Goal: Task Accomplishment & Management: Manage account settings

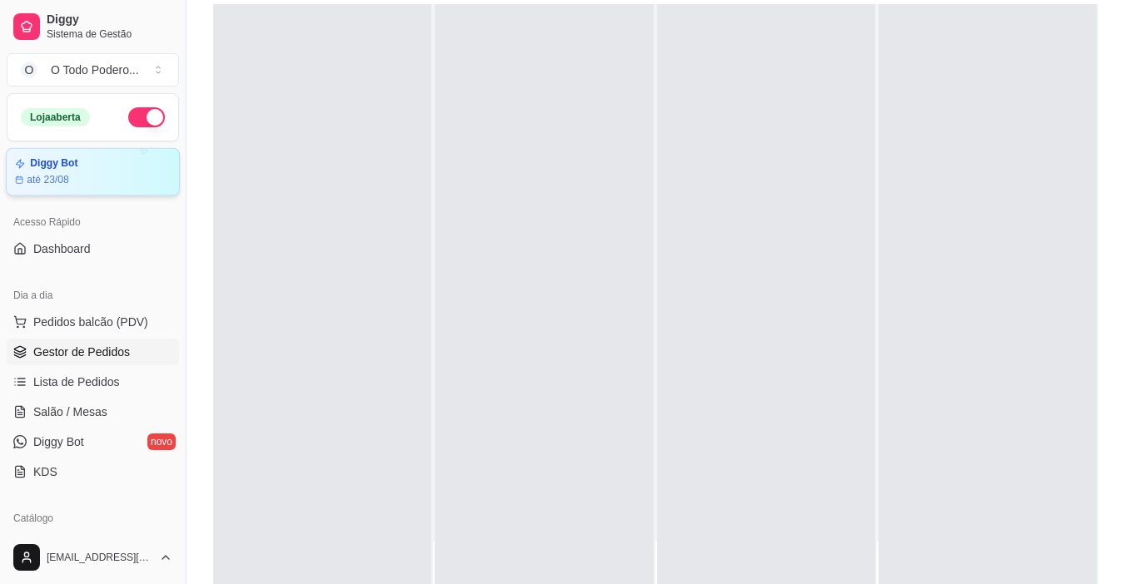
scroll to position [83, 0]
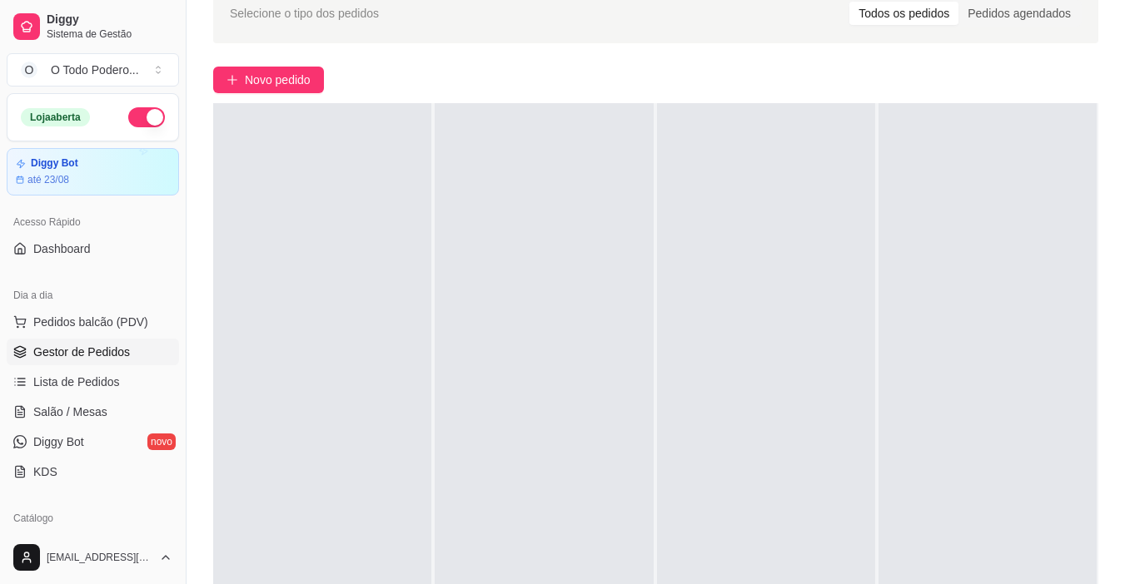
click at [131, 115] on button "button" at bounding box center [146, 117] width 37 height 20
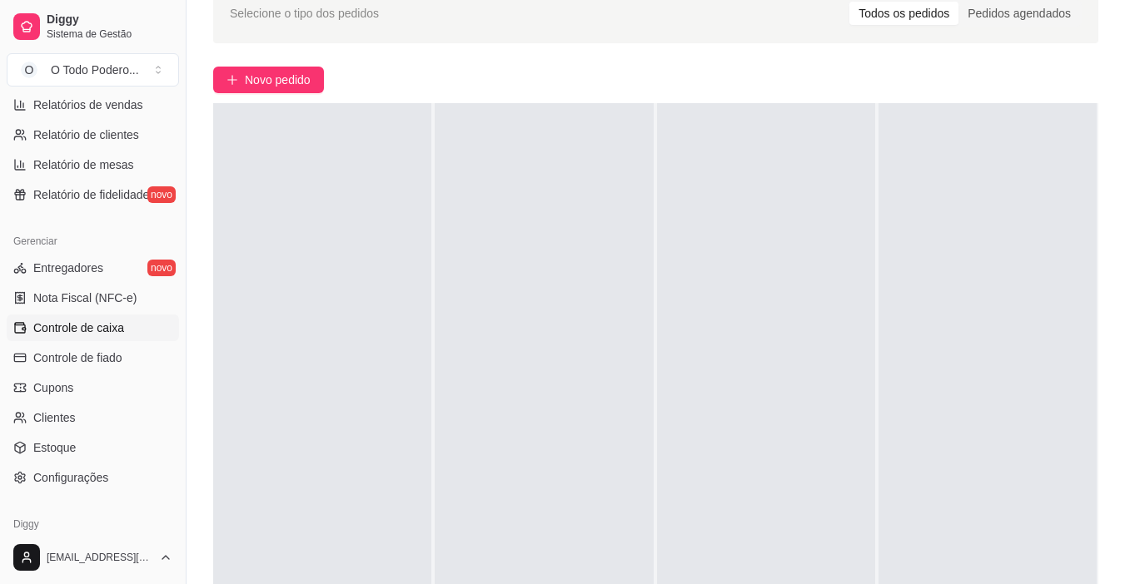
scroll to position [583, 0]
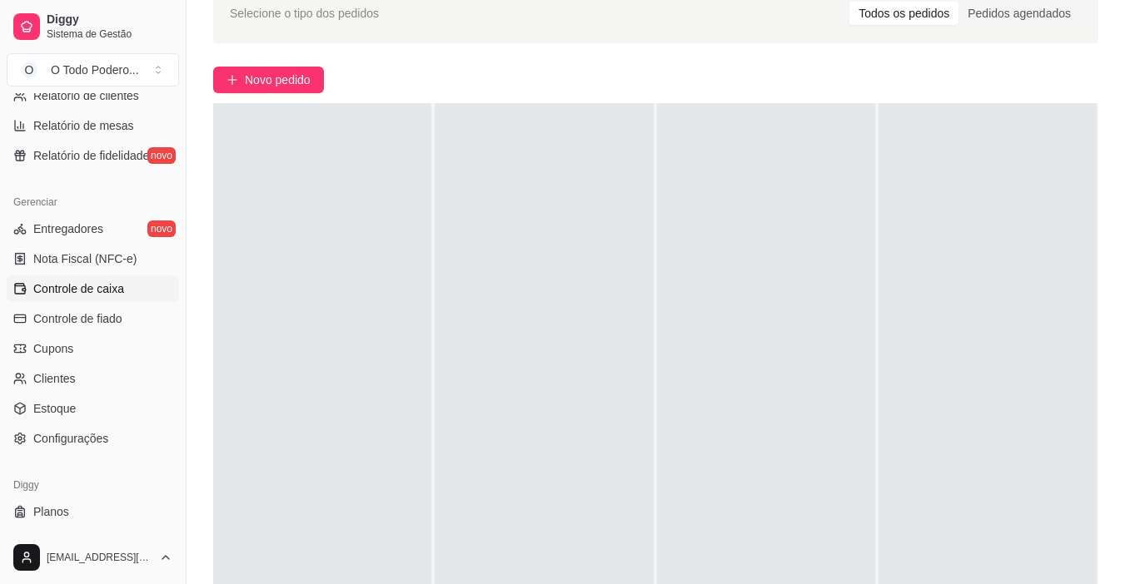
click at [106, 287] on span "Controle de caixa" at bounding box center [78, 289] width 91 height 17
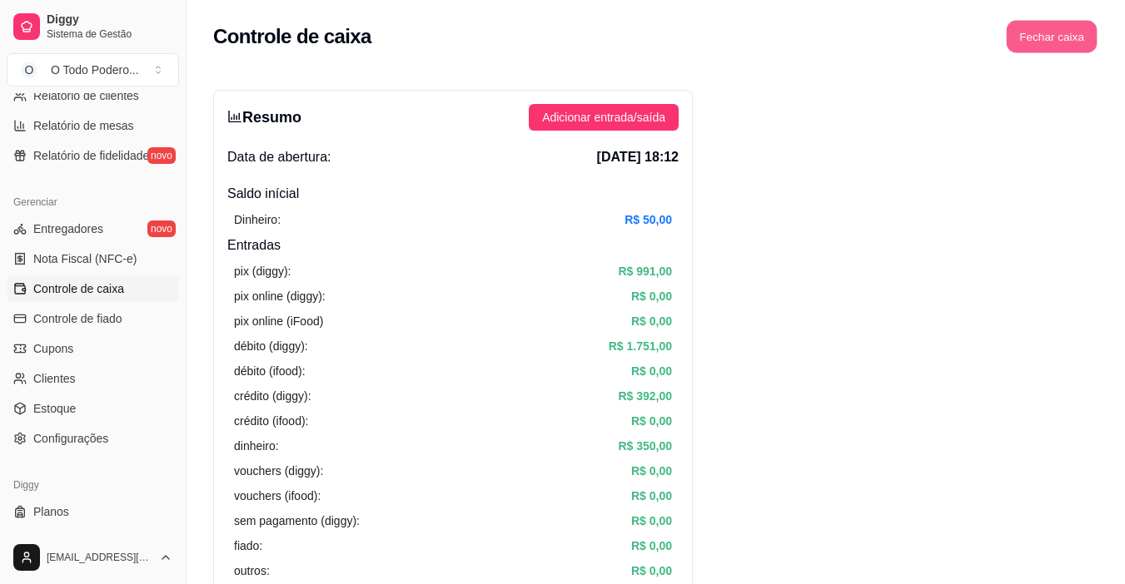
click at [1013, 50] on button "Fechar caixa" at bounding box center [1051, 37] width 91 height 32
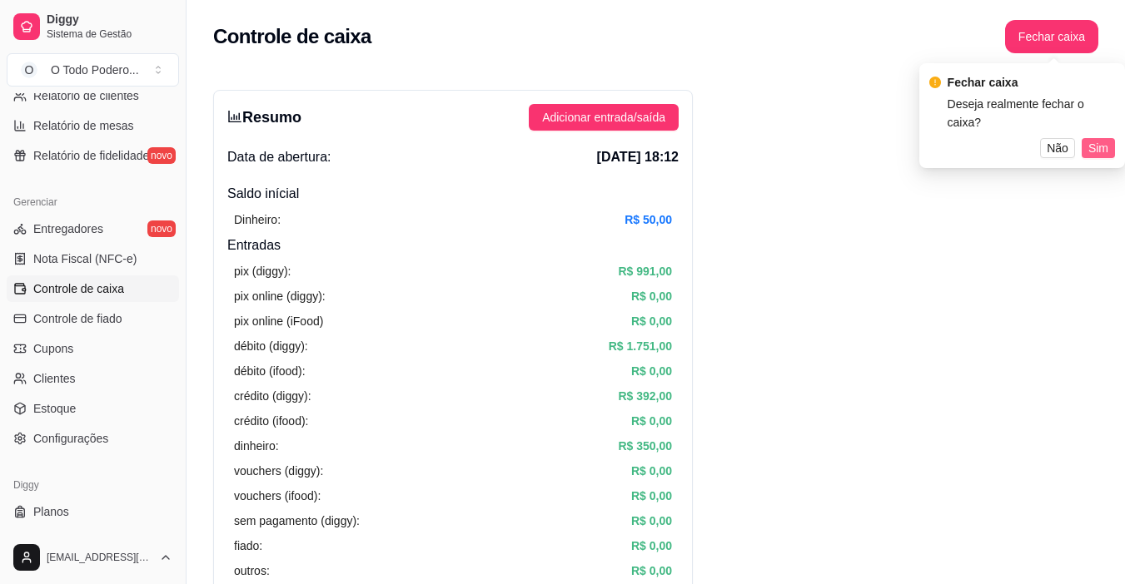
click at [1106, 139] on span "Sim" at bounding box center [1098, 148] width 20 height 18
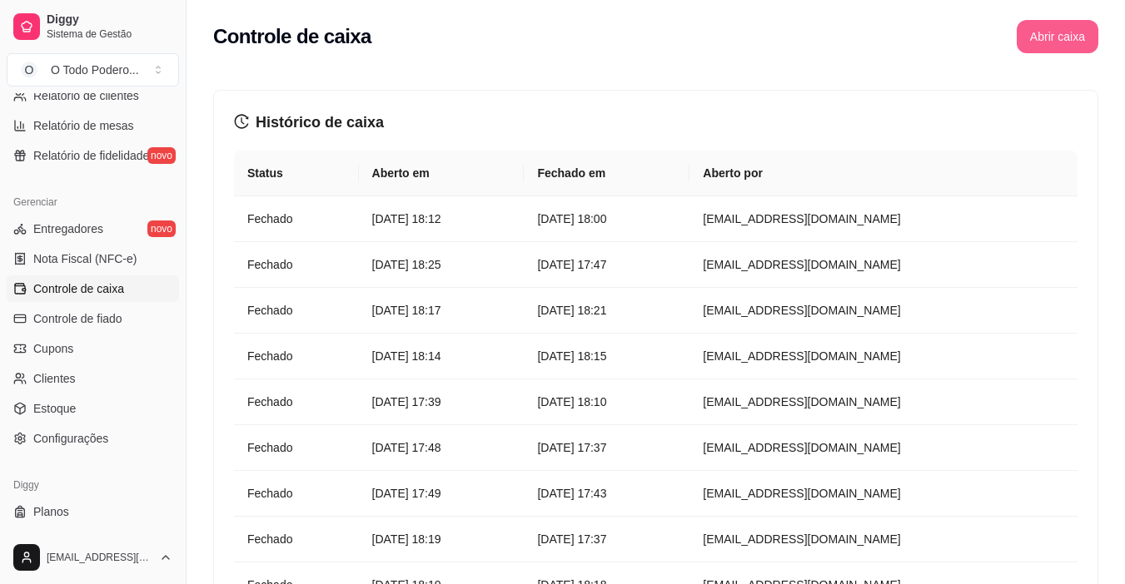
click at [1041, 51] on button "Abrir caixa" at bounding box center [1057, 36] width 82 height 33
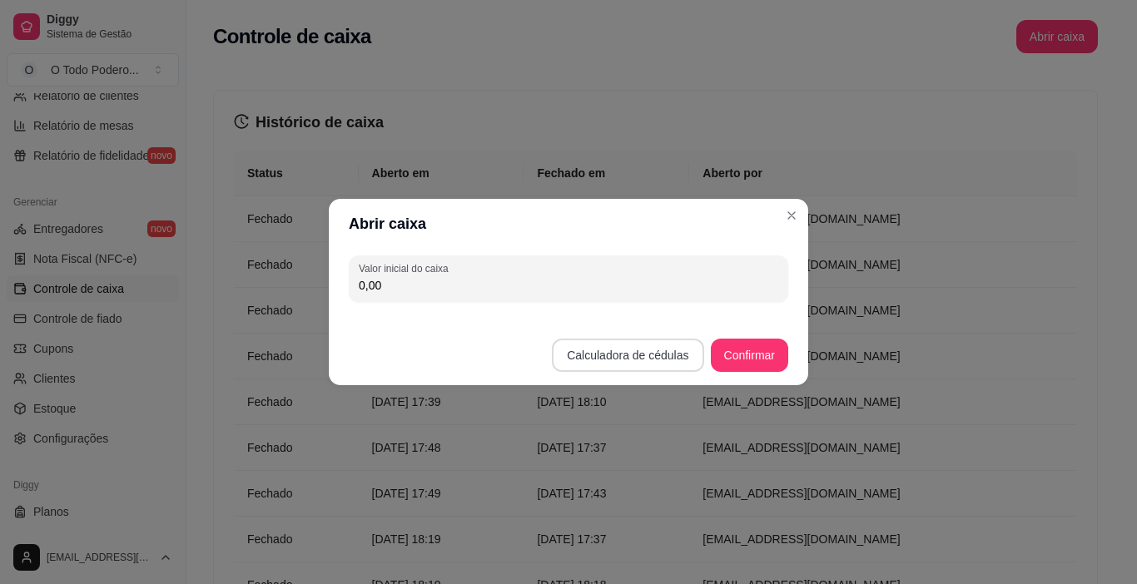
click at [669, 346] on button "Calculadora de cédulas" at bounding box center [628, 355] width 152 height 33
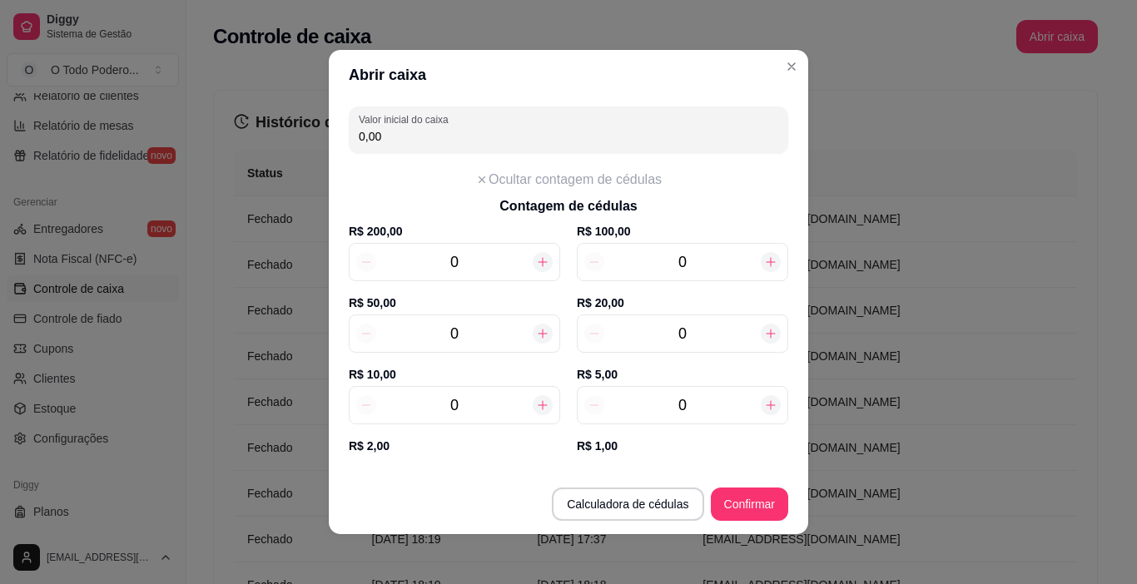
click at [764, 407] on icon at bounding box center [770, 405] width 13 height 13
type input "5,00"
type input "1"
click at [764, 407] on icon at bounding box center [770, 405] width 13 height 13
type input "10,00"
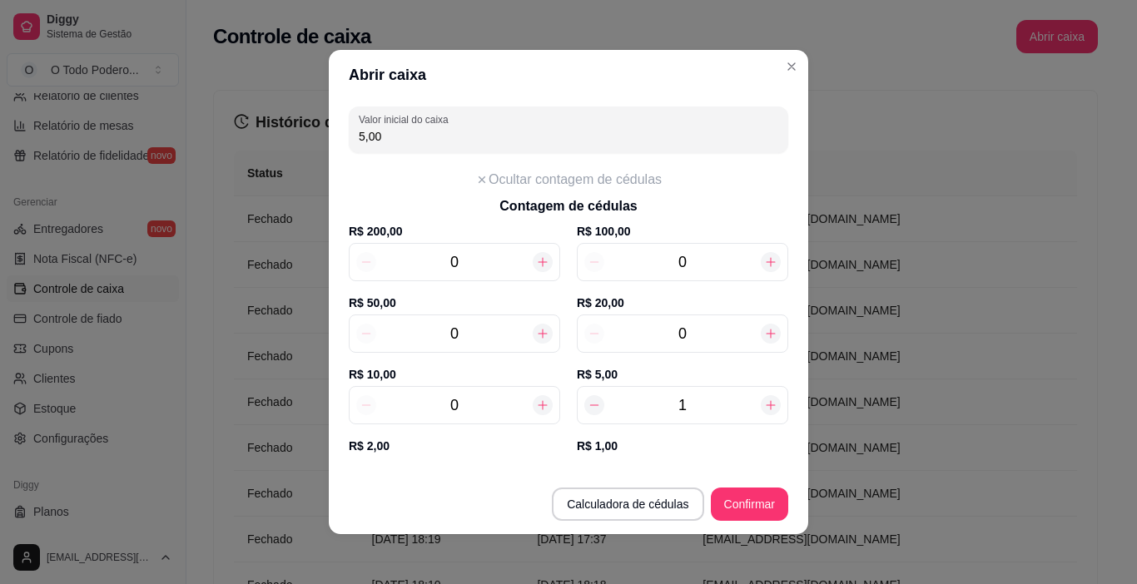
type input "2"
click at [764, 407] on icon at bounding box center [770, 405] width 13 height 13
type input "15,00"
type input "3"
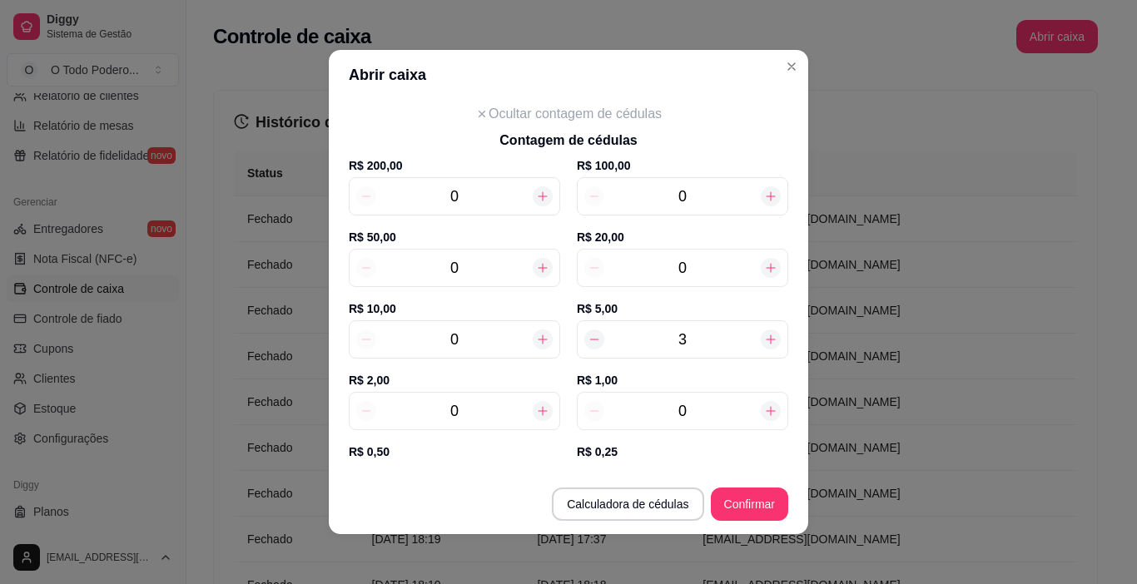
scroll to position [83, 0]
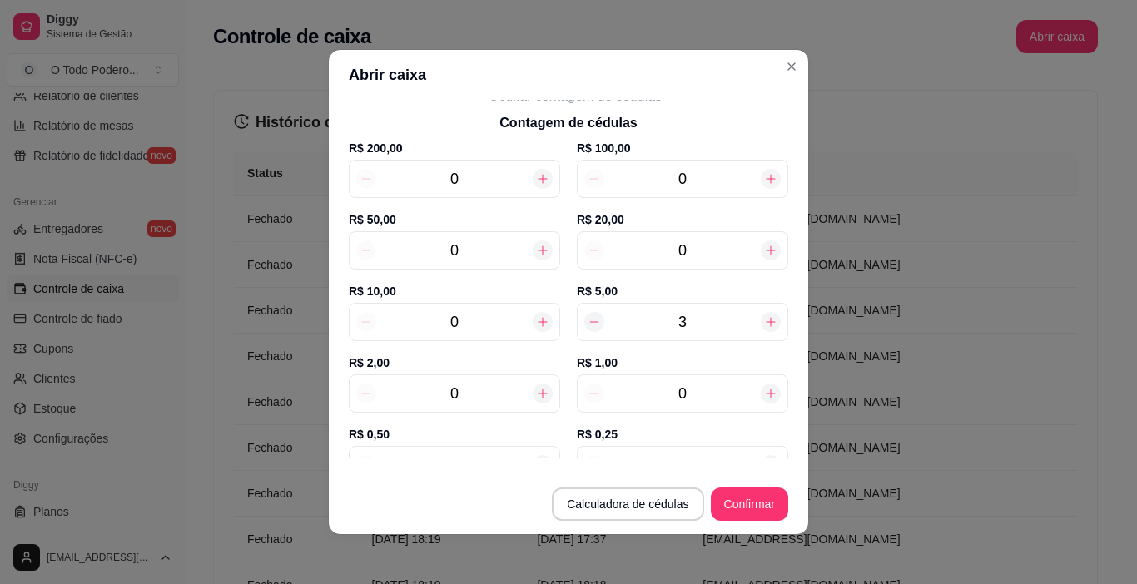
click at [536, 398] on icon at bounding box center [542, 393] width 13 height 13
type input "17,00"
type input "1"
click at [536, 398] on icon at bounding box center [542, 393] width 13 height 13
type input "19,00"
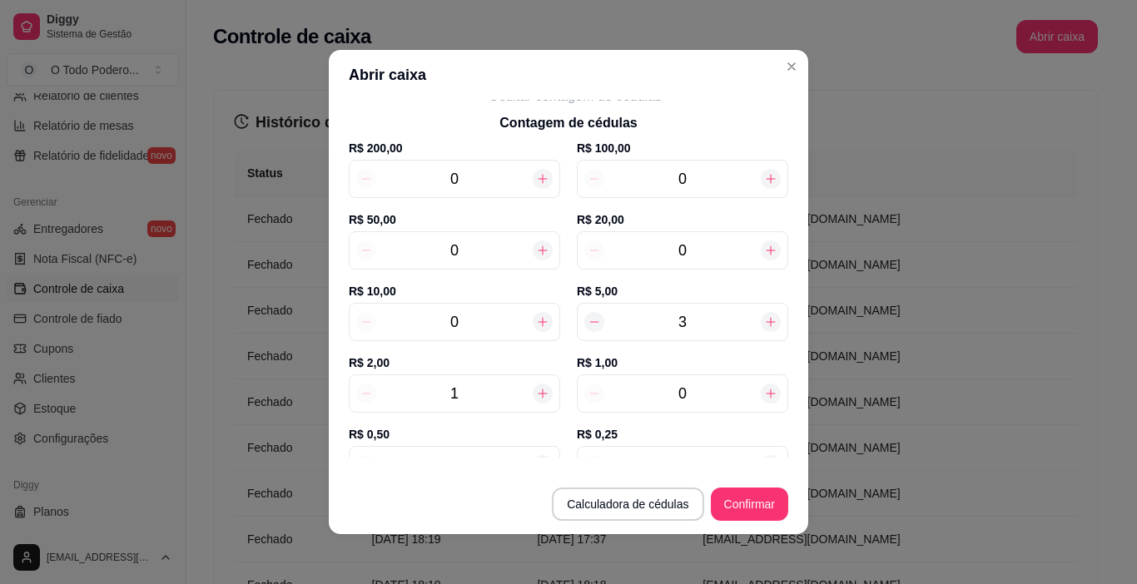
type input "2"
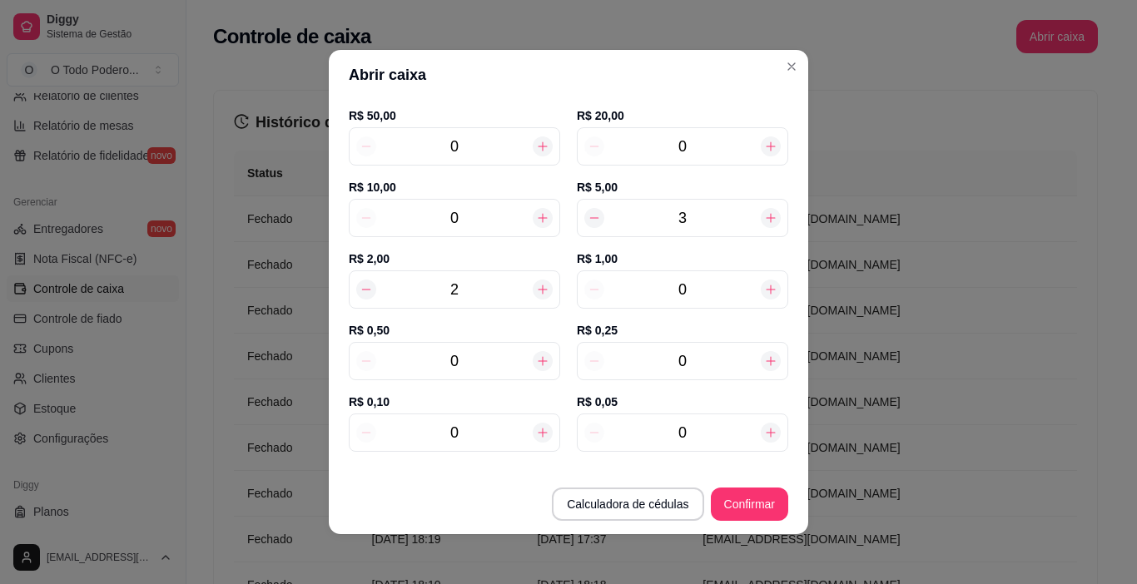
scroll to position [201, 0]
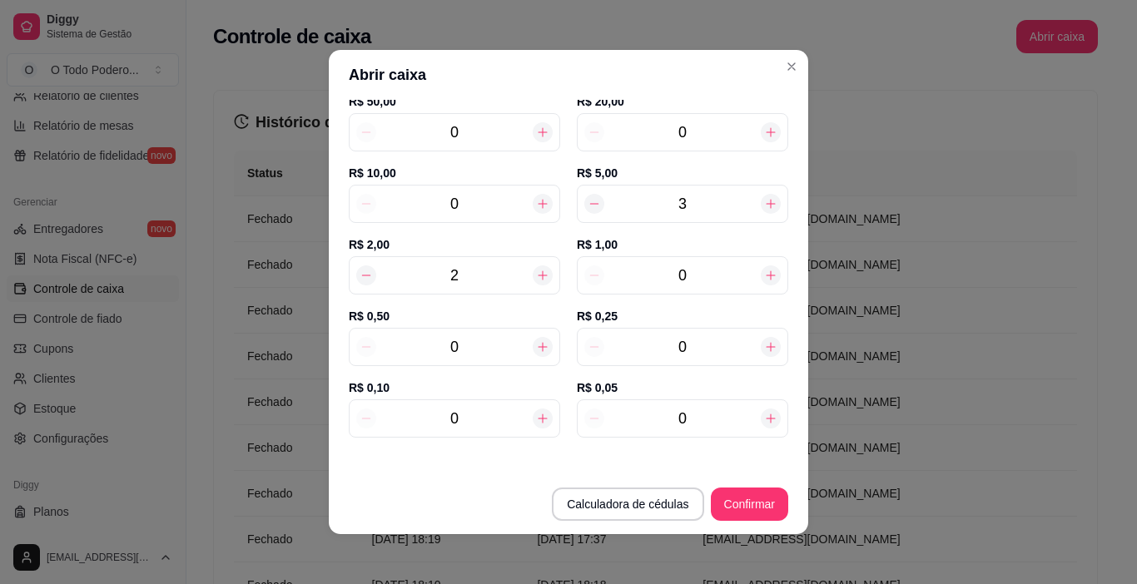
click at [694, 341] on input "0" at bounding box center [682, 346] width 156 height 23
type input "1"
type input "19,25"
type input "17"
type input "23,25"
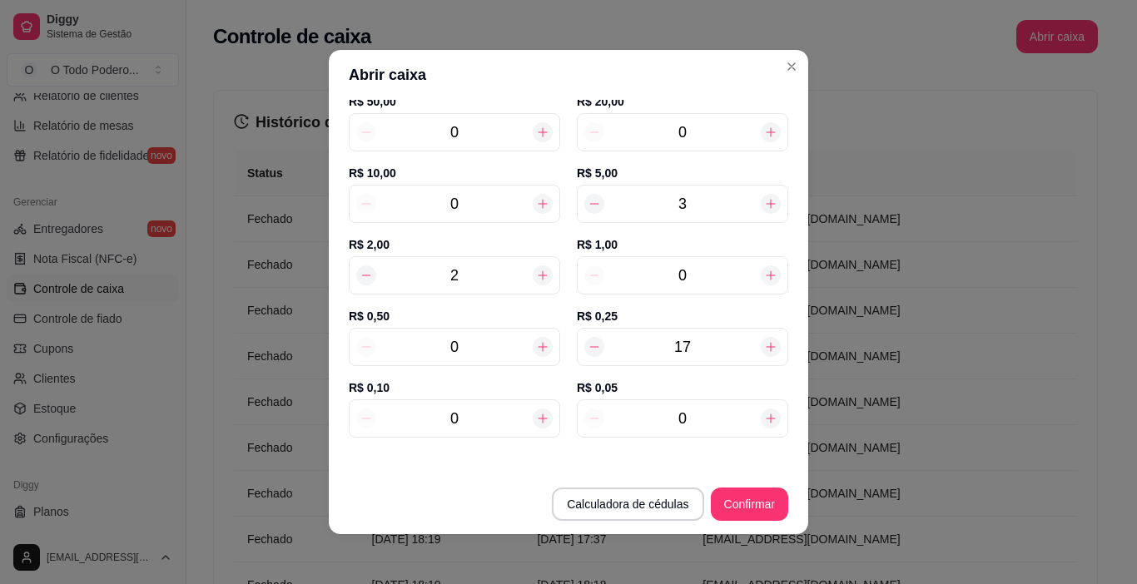
type input "17"
click at [450, 422] on input "0" at bounding box center [454, 418] width 156 height 23
type input "1"
type input "23,35"
type input "15"
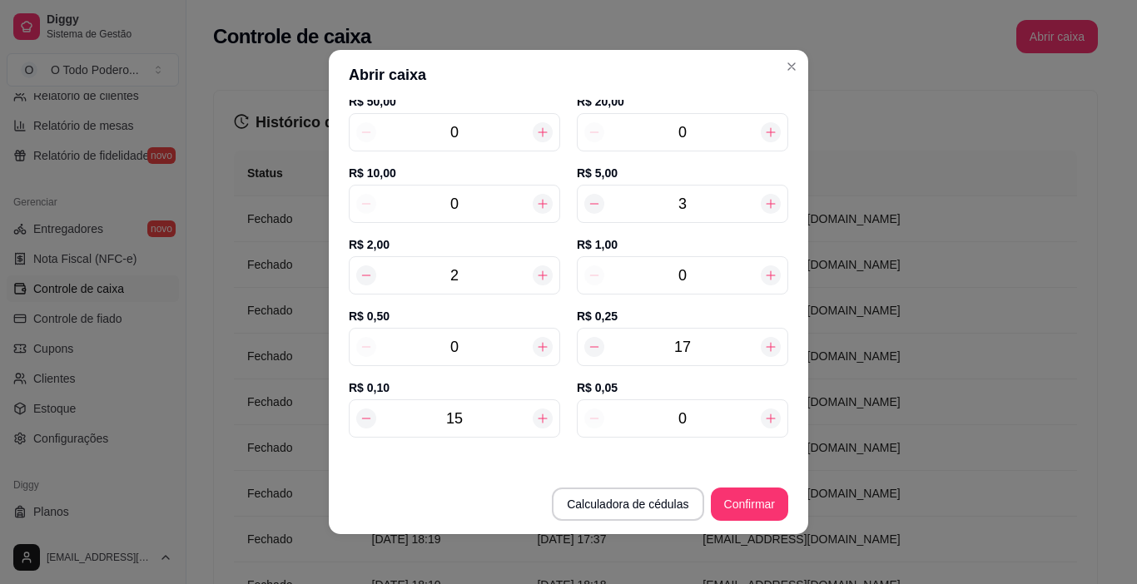
type input "24,75"
type input "15"
click at [704, 421] on input "0" at bounding box center [682, 418] width 156 height 23
click at [754, 510] on button "Confirmar" at bounding box center [749, 504] width 77 height 33
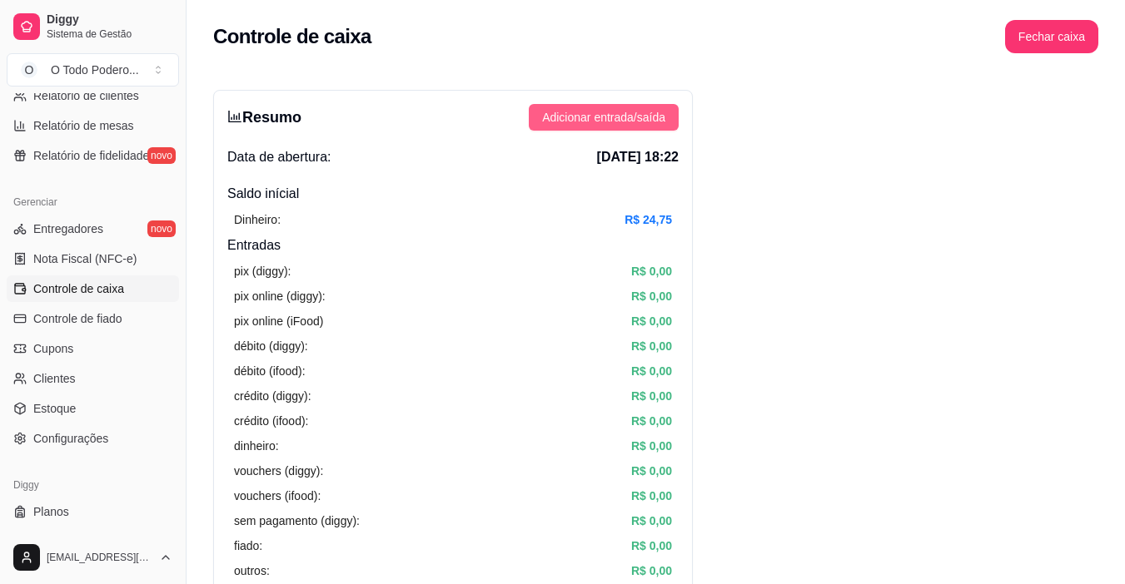
click at [635, 116] on span "Adicionar entrada/saída" at bounding box center [603, 117] width 123 height 18
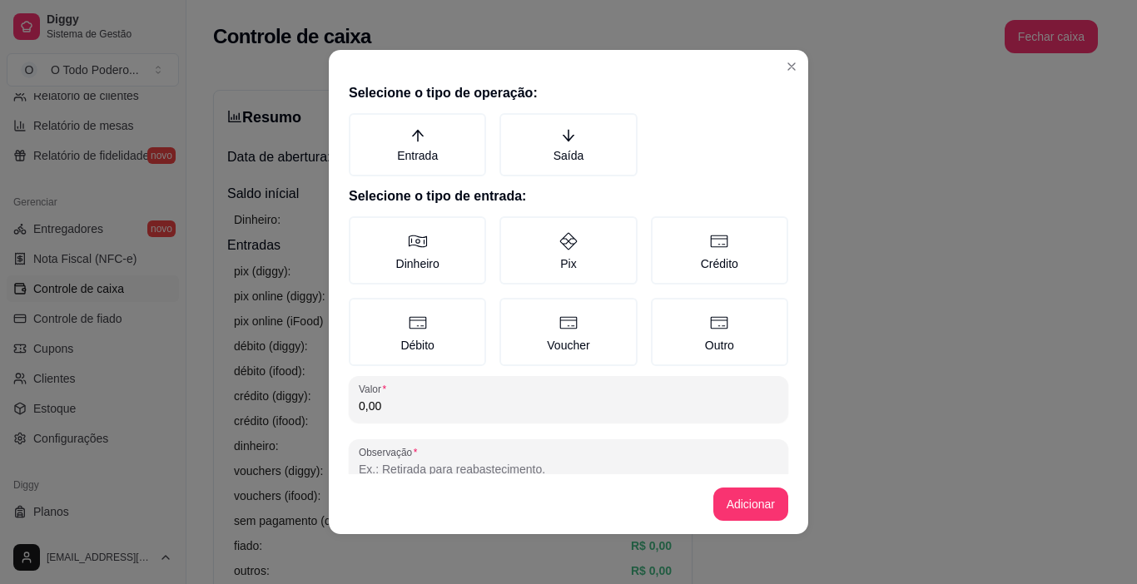
click at [575, 112] on div "Selecione o tipo de operação: Entrada Saída Selecione o tipo de entrada: Dinhei…" at bounding box center [568, 276] width 479 height 398
click at [571, 134] on label "Saída" at bounding box center [567, 144] width 137 height 63
click at [512, 126] on button "Saída" at bounding box center [505, 118] width 13 height 13
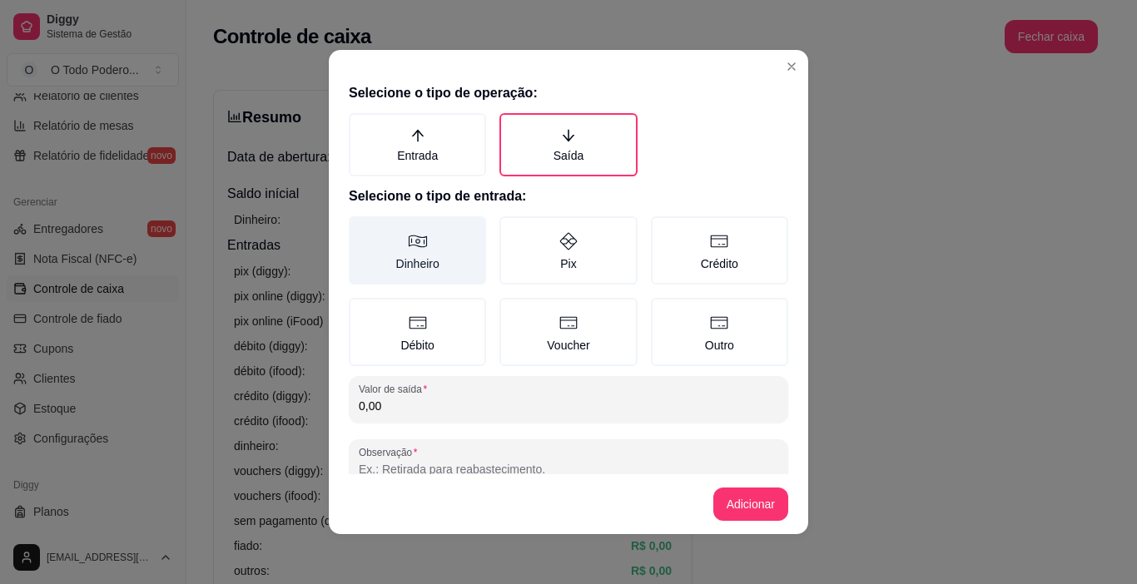
click at [471, 226] on label "Dinheiro" at bounding box center [417, 250] width 137 height 68
click at [361, 226] on button "Dinheiro" at bounding box center [354, 222] width 13 height 13
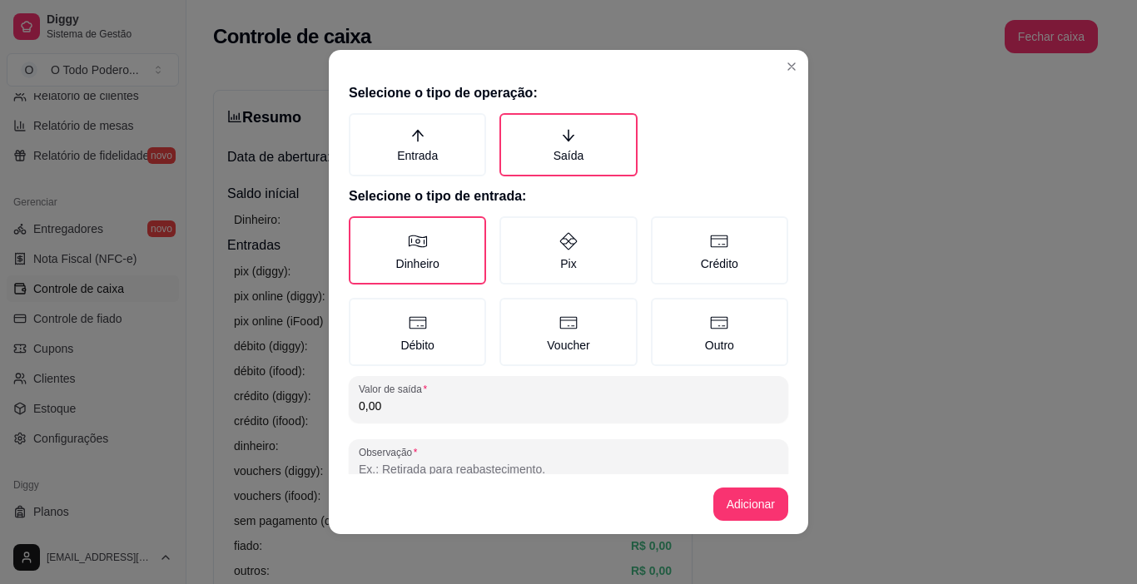
click at [546, 403] on input "0,00" at bounding box center [569, 406] width 420 height 17
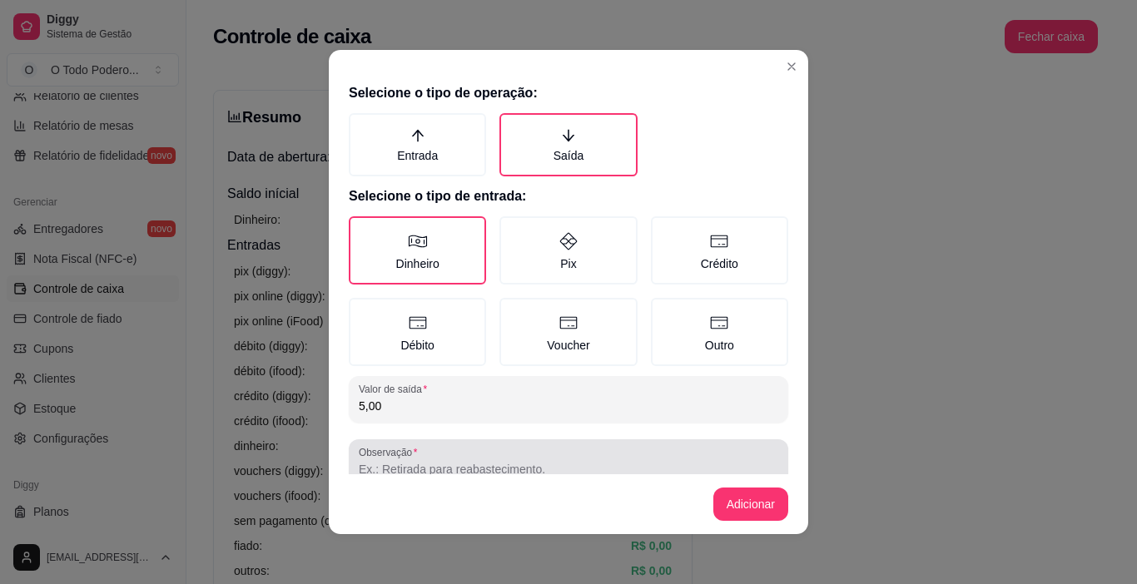
type input "5,00"
click at [524, 452] on div at bounding box center [569, 462] width 420 height 33
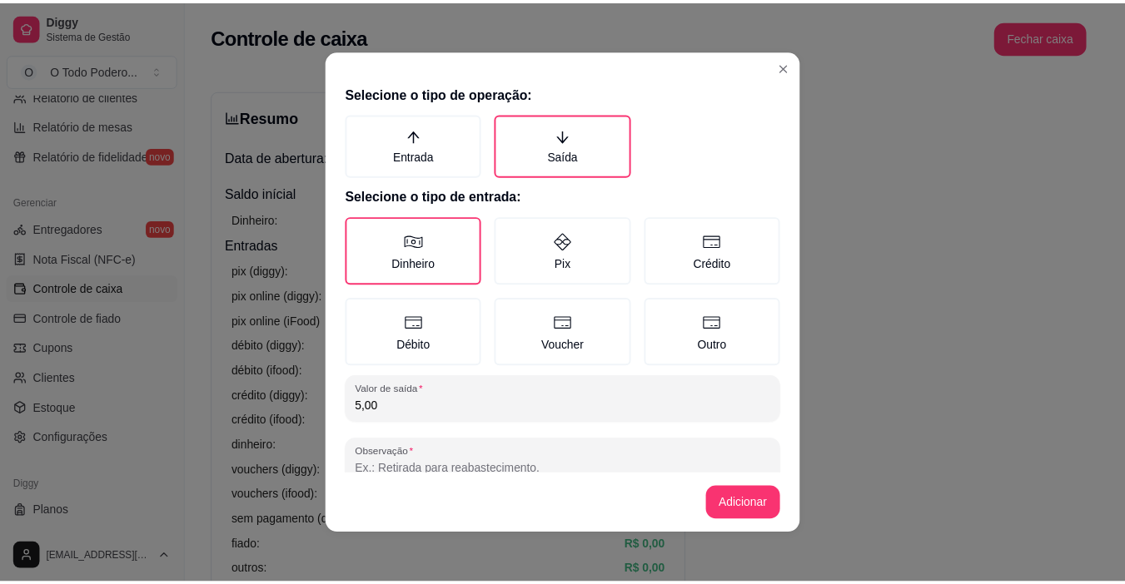
scroll to position [3, 0]
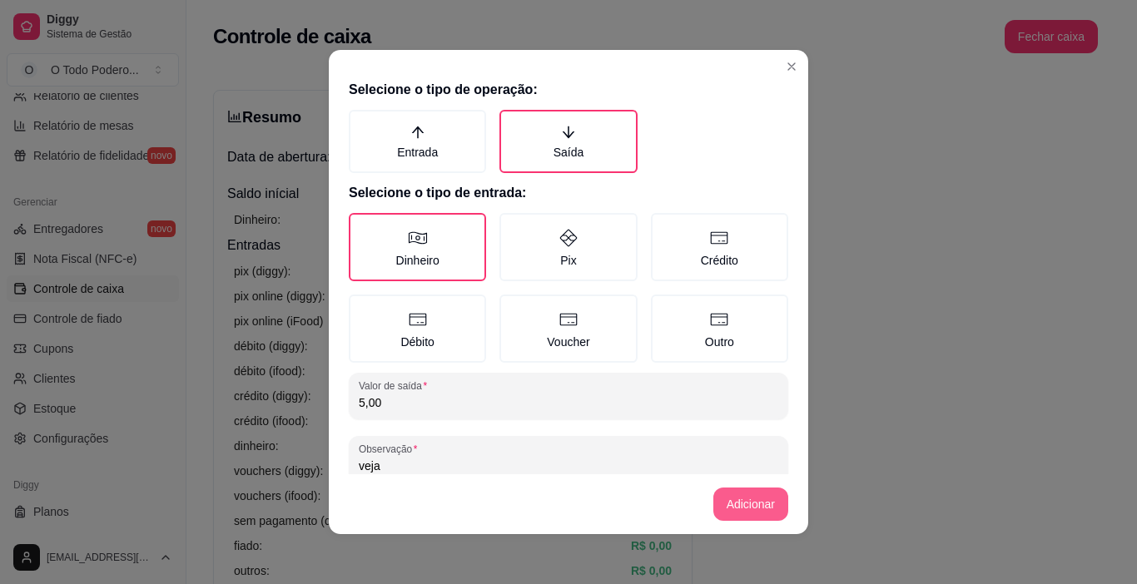
type input "veja"
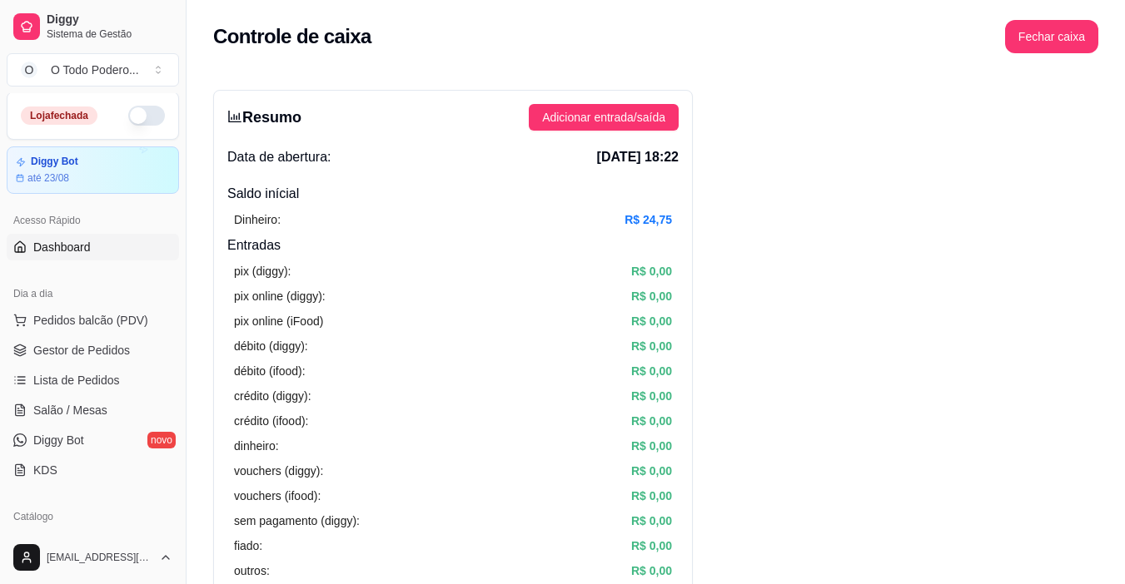
scroll to position [0, 0]
click at [137, 117] on button "button" at bounding box center [146, 117] width 37 height 20
click at [62, 345] on span "Gestor de Pedidos" at bounding box center [81, 352] width 97 height 17
